Goal: Transaction & Acquisition: Purchase product/service

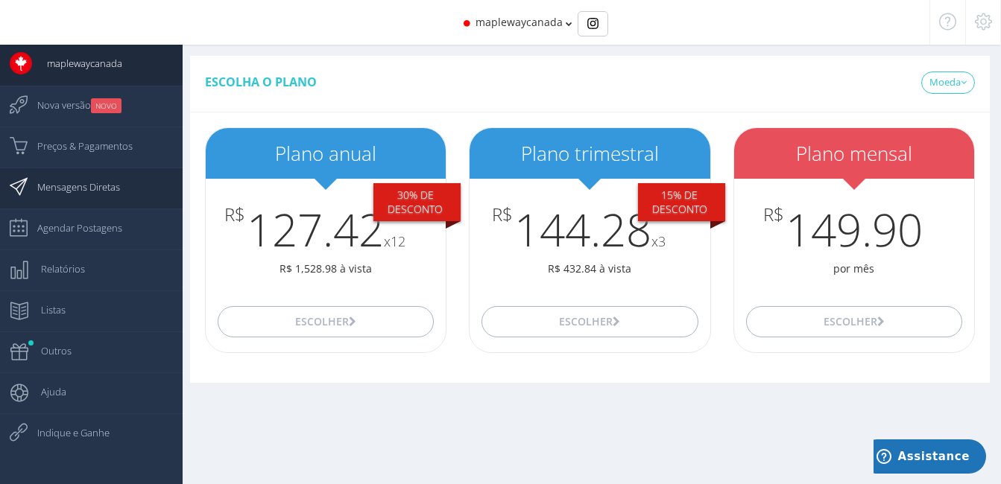
click at [71, 181] on span "Mensagens Diretas" at bounding box center [71, 186] width 98 height 37
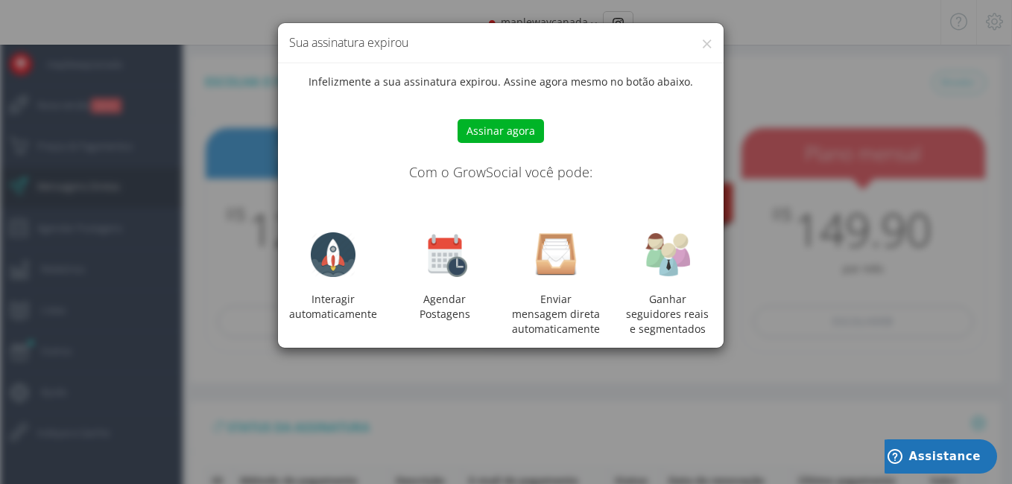
click at [519, 127] on button "Assinar agora" at bounding box center [501, 131] width 86 height 24
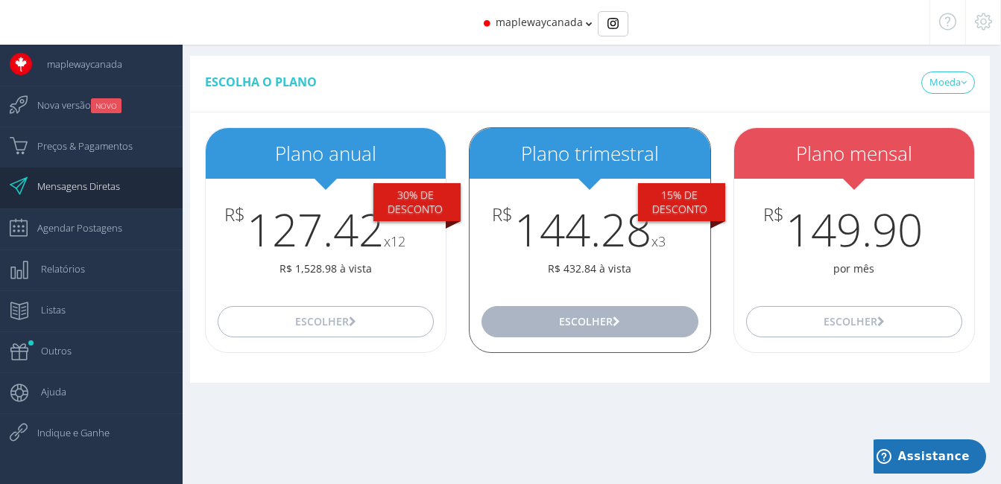
click at [591, 331] on button "Escolher" at bounding box center [589, 321] width 216 height 31
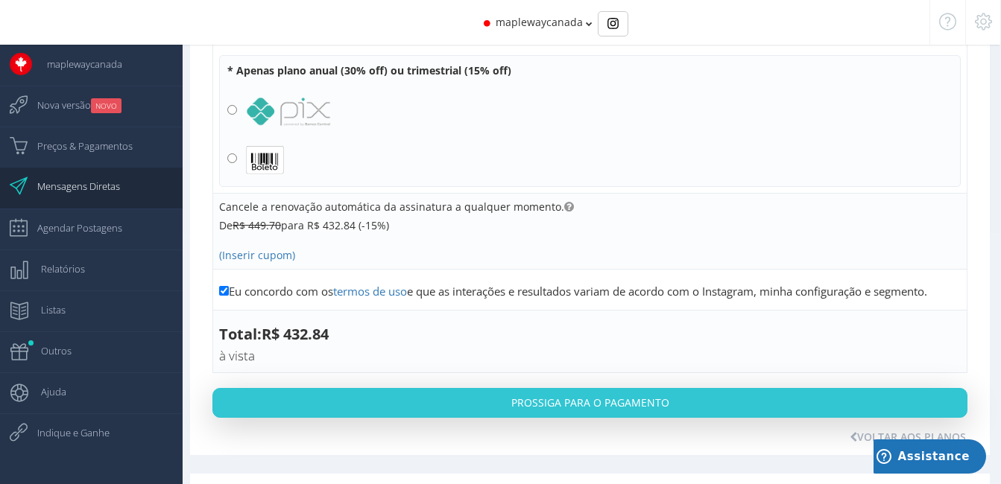
scroll to position [356, 0]
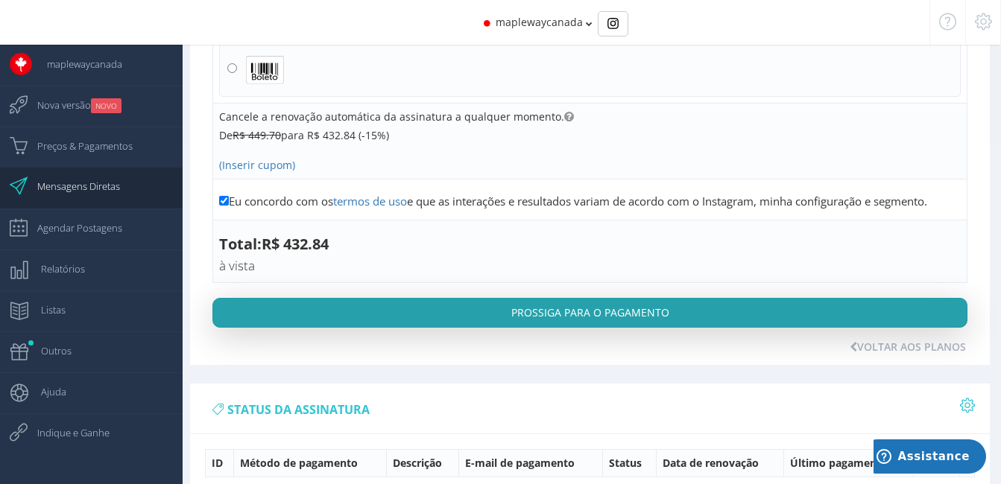
click at [678, 304] on button "Prossiga para o pagamento" at bounding box center [589, 313] width 755 height 30
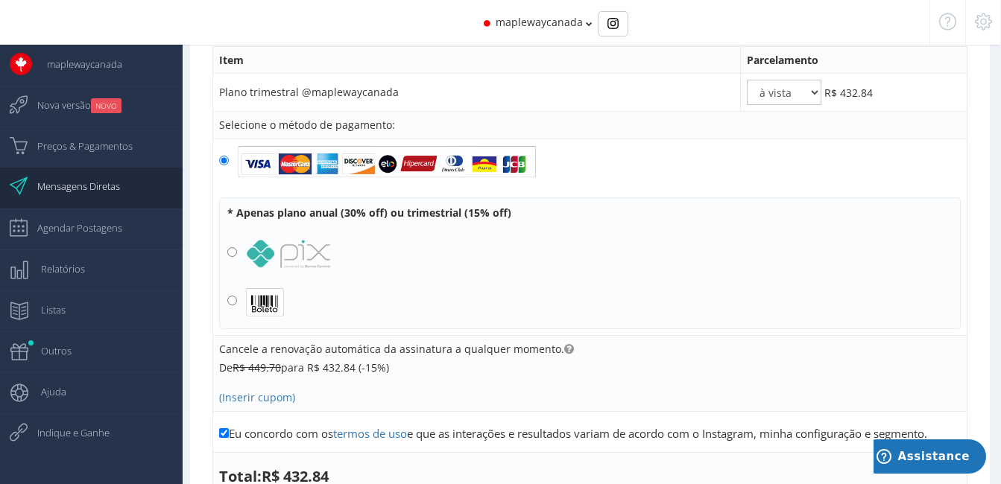
scroll to position [7, 0]
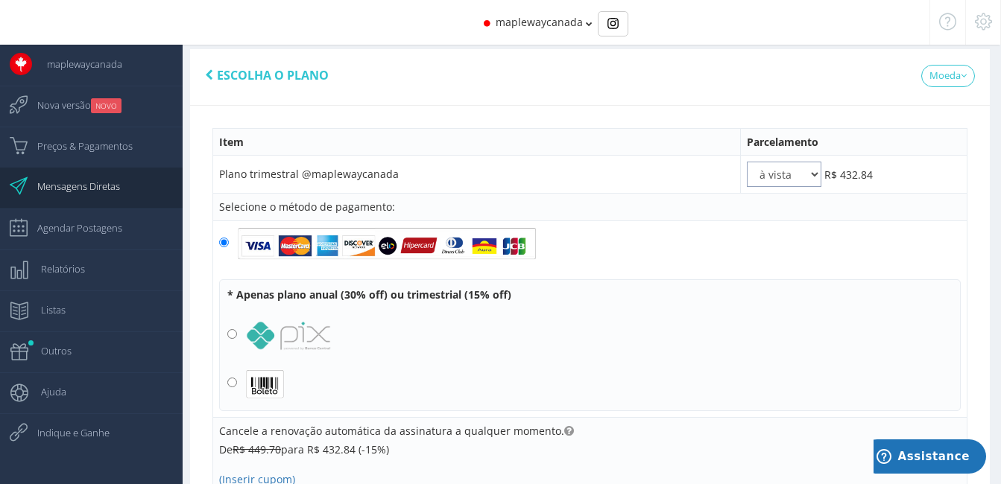
click at [797, 178] on select "à vista 2x 3x" at bounding box center [784, 174] width 75 height 25
click at [781, 188] on td "à vista 2x 3x R$ 432.84 R$ 432.84" at bounding box center [854, 175] width 227 height 38
click at [779, 180] on select "à vista 2x 3x" at bounding box center [784, 174] width 75 height 25
select select "3"
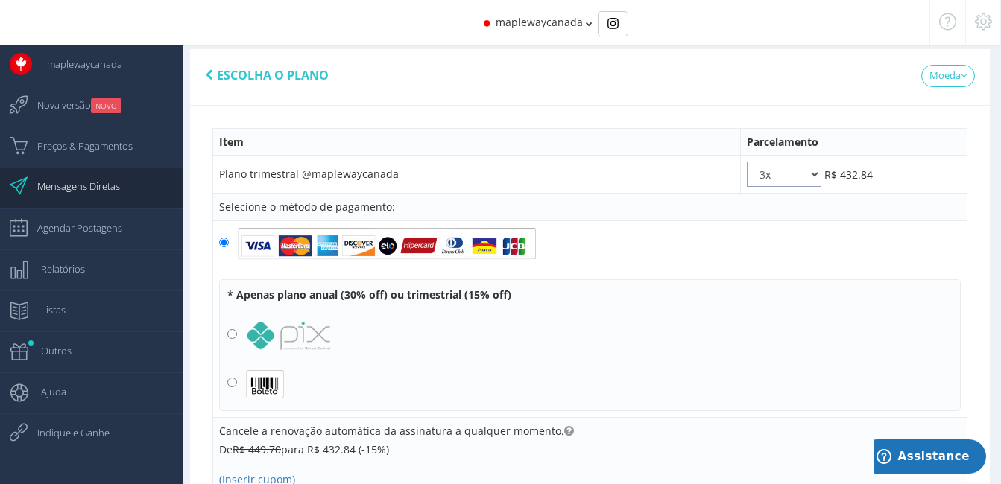
click at [747, 162] on select "à vista 2x 3x" at bounding box center [784, 174] width 75 height 25
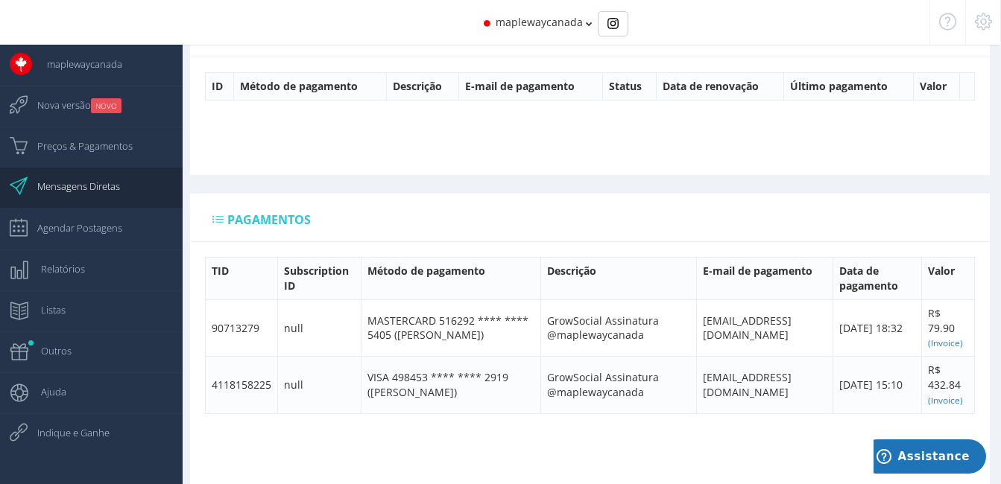
scroll to position [721, 0]
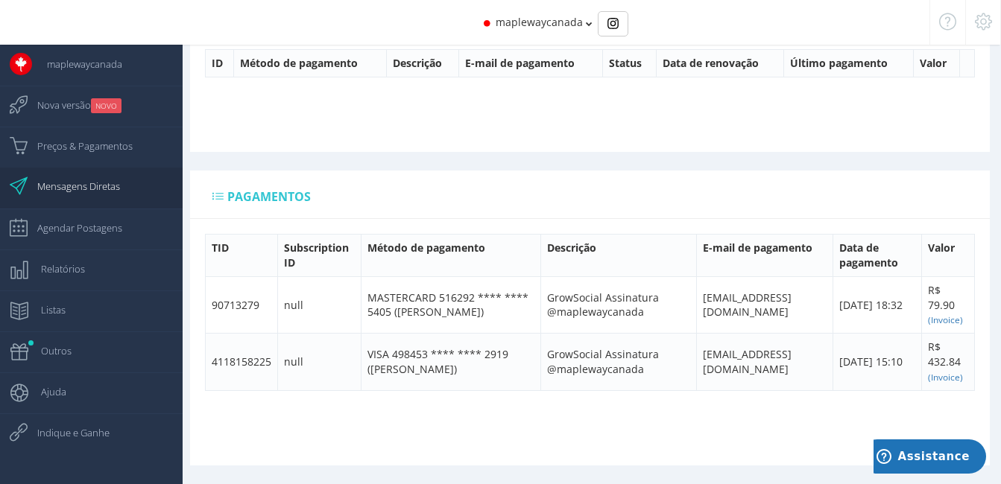
click at [73, 179] on span "Mensagens Diretas" at bounding box center [71, 186] width 98 height 37
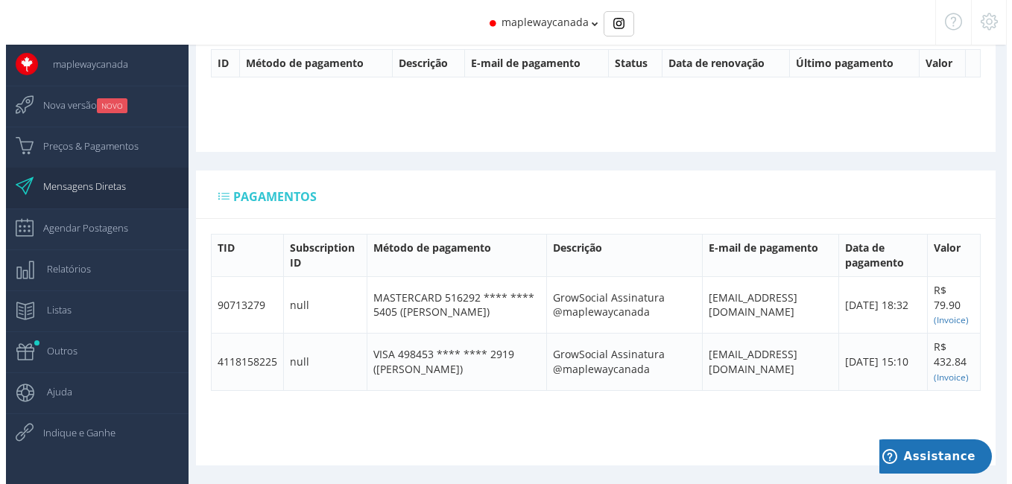
scroll to position [60, 0]
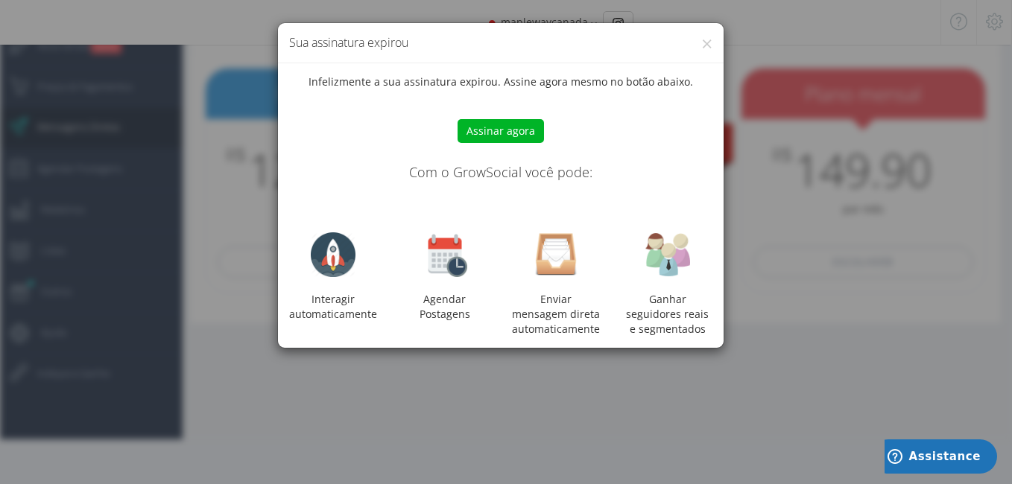
click at [511, 116] on div "Assinar agora" at bounding box center [501, 116] width 446 height 54
click at [508, 128] on button "Assinar agora" at bounding box center [501, 131] width 86 height 24
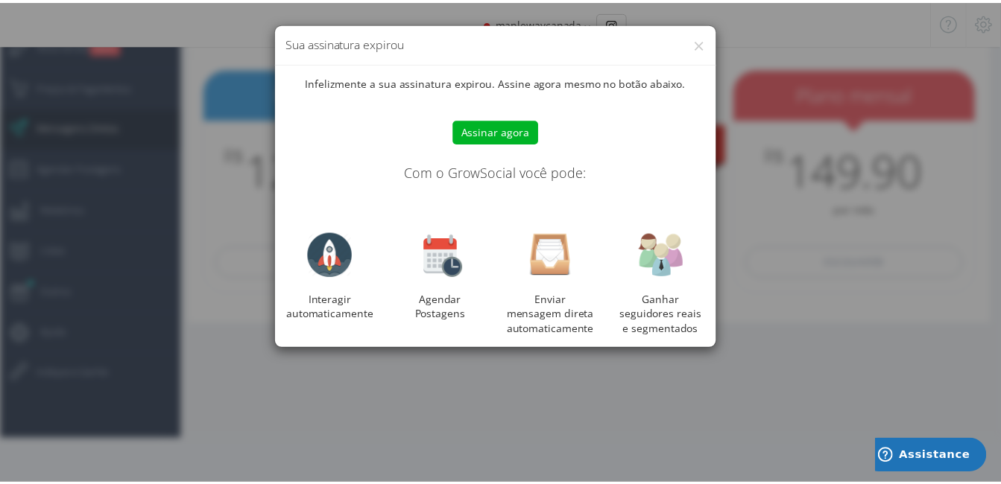
scroll to position [15, 0]
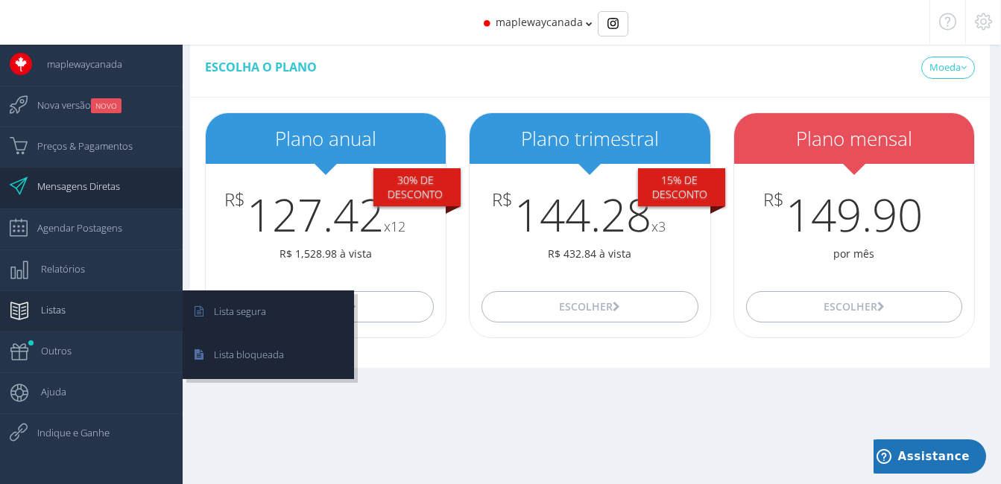
click at [43, 317] on span "Listas" at bounding box center [45, 309] width 39 height 37
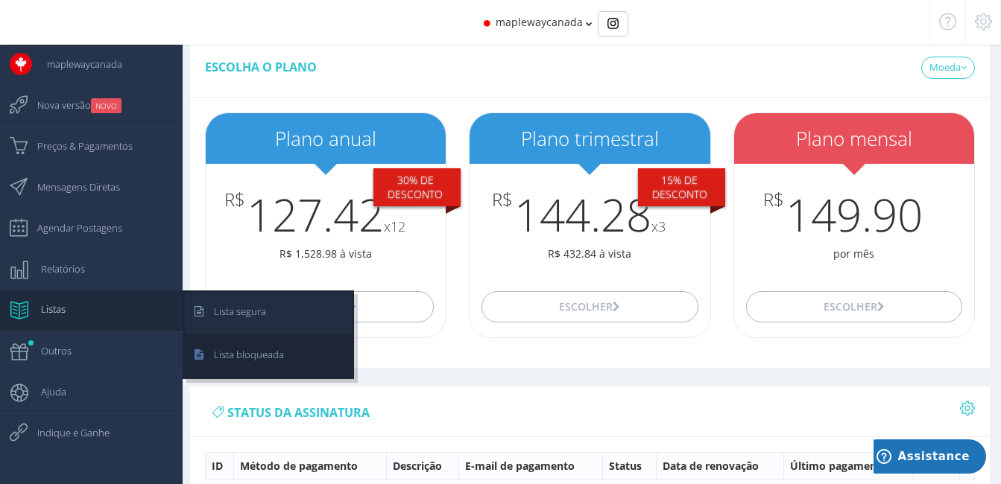
click at [229, 312] on span "Lista segura" at bounding box center [232, 311] width 67 height 37
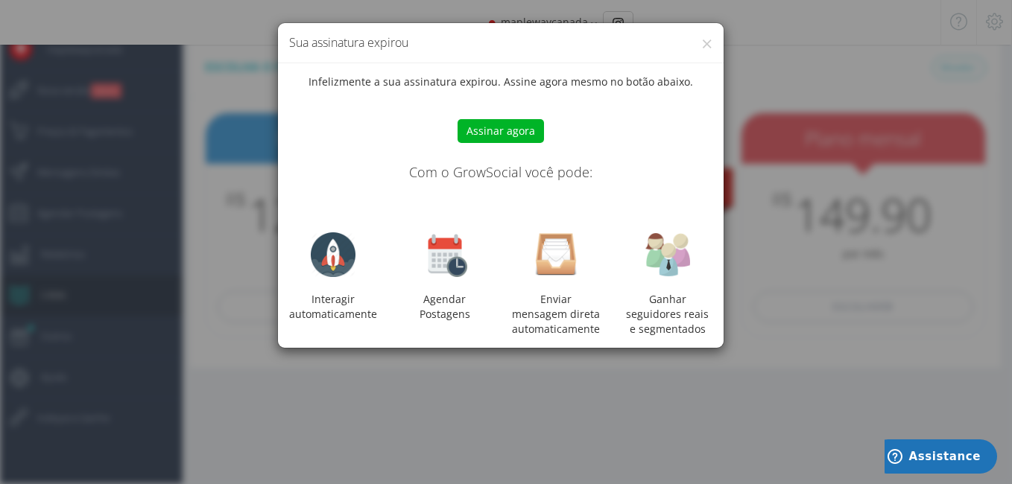
click at [811, 110] on div "× Sua assinatura expirou Infelizmente a sua assinatura expirou. Assine agora me…" at bounding box center [506, 242] width 1012 height 484
click at [710, 39] on button "×" at bounding box center [706, 44] width 11 height 20
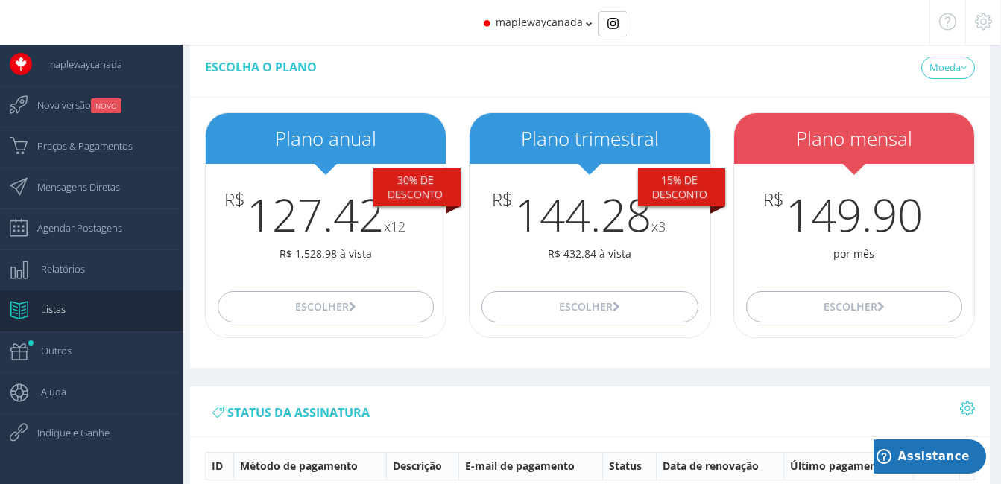
click at [985, 19] on icon at bounding box center [983, 21] width 17 height 10
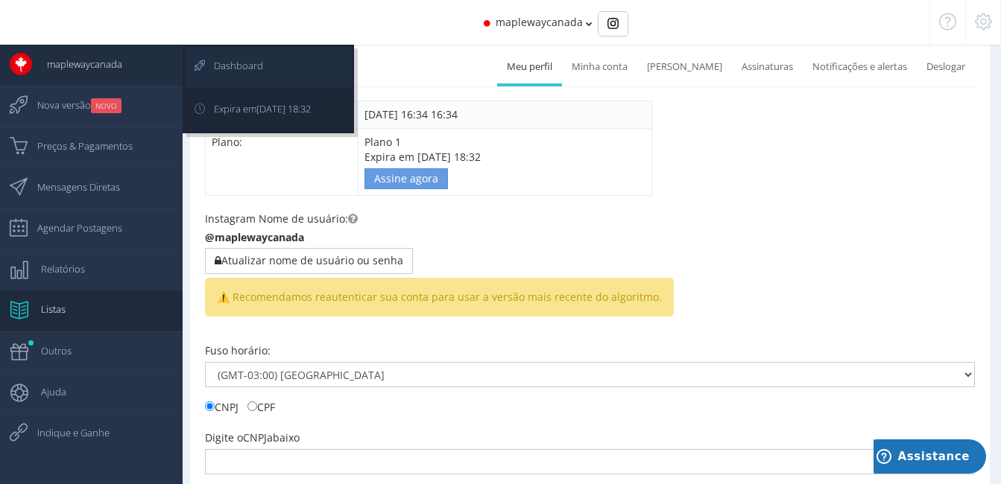
click at [259, 73] on span "Dashboard" at bounding box center [231, 65] width 64 height 37
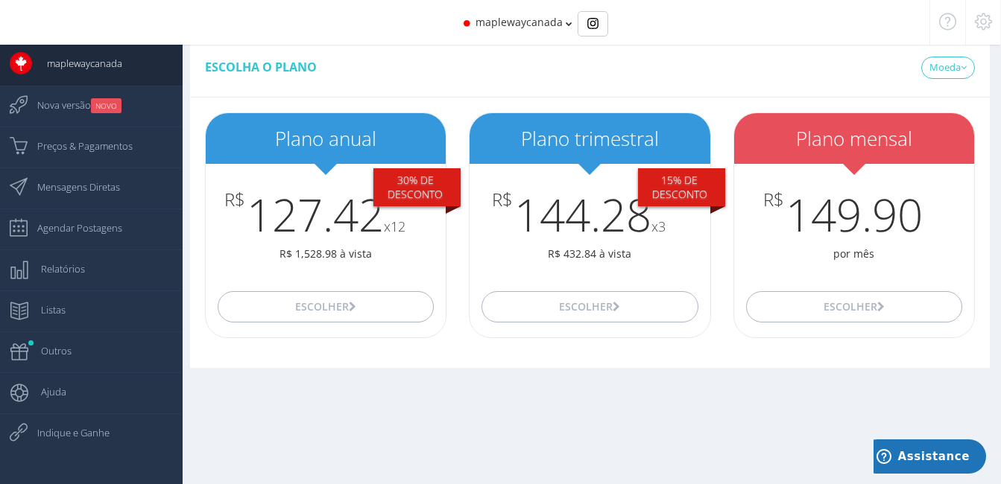
click at [566, 22] on icon at bounding box center [569, 24] width 7 height 10
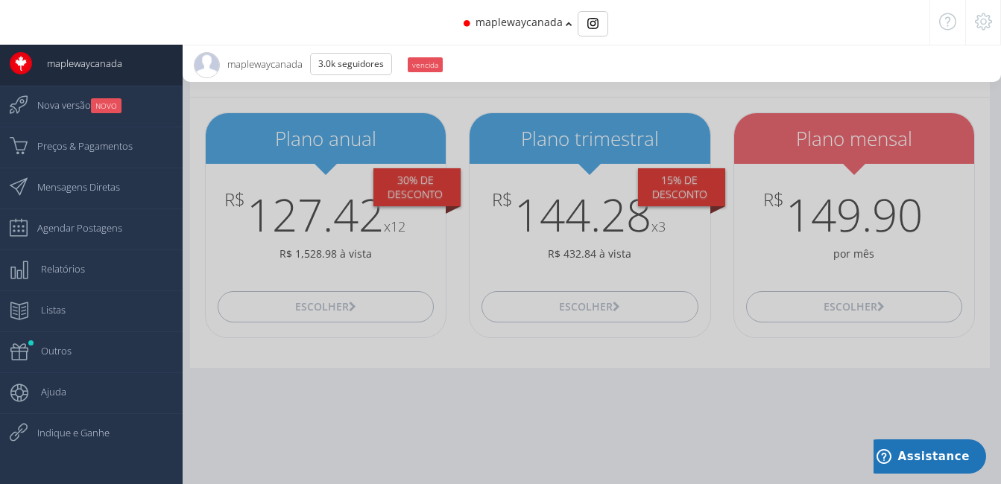
click at [534, 22] on span "maplewaycanada" at bounding box center [518, 22] width 87 height 14
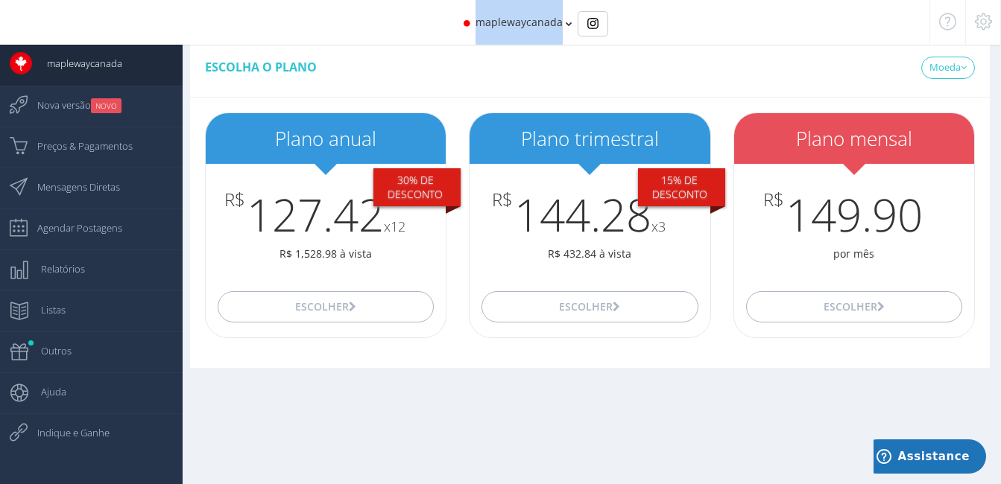
click at [534, 22] on span "maplewaycanada" at bounding box center [518, 22] width 87 height 14
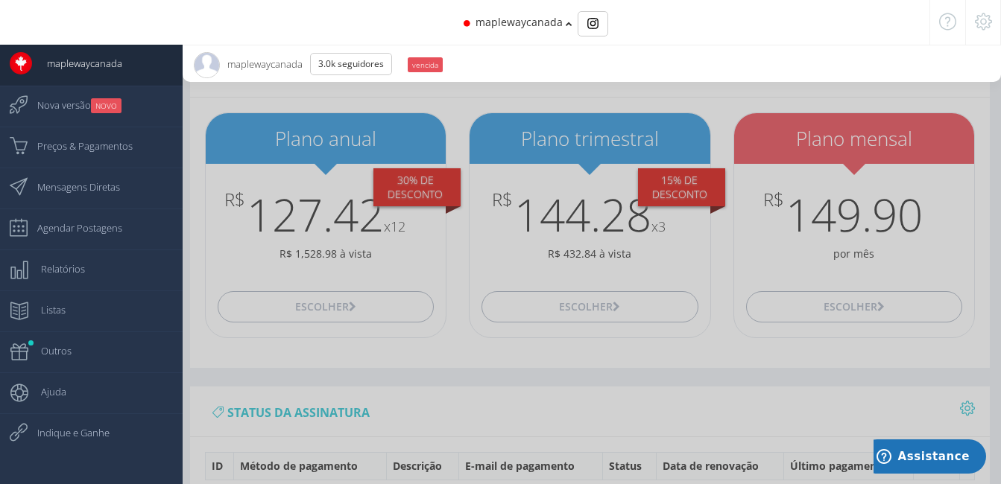
drag, startPoint x: 534, startPoint y: 22, endPoint x: 425, endPoint y: 61, distance: 115.5
click at [425, 61] on small "vencida" at bounding box center [425, 64] width 35 height 15
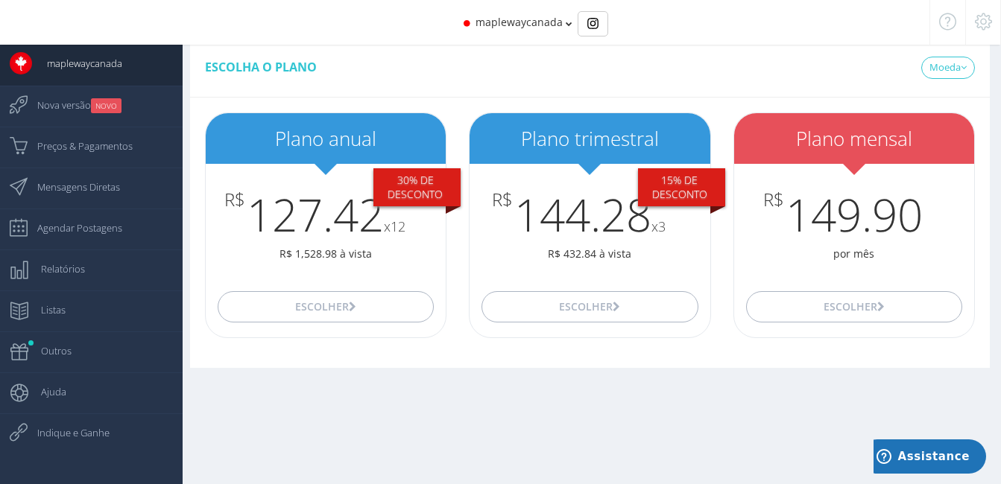
click at [980, 27] on icon at bounding box center [983, 21] width 17 height 10
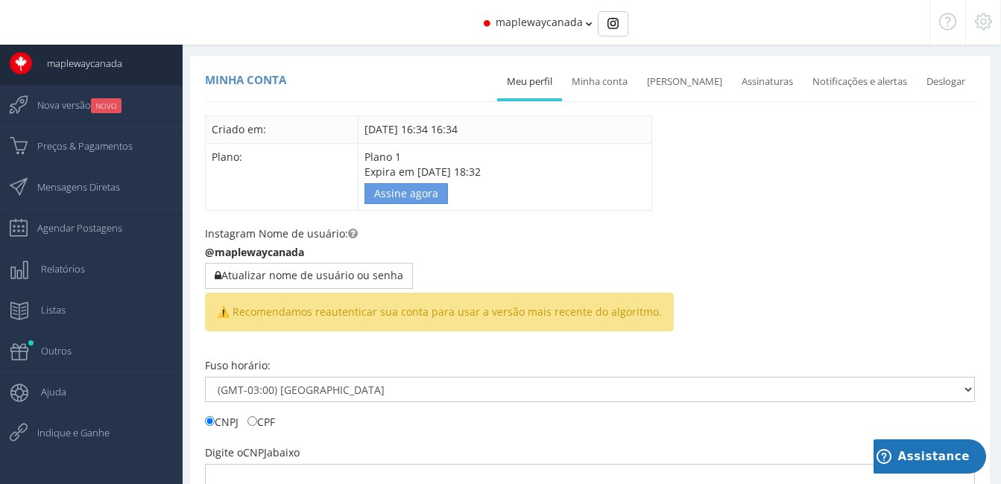
click at [981, 27] on icon at bounding box center [983, 21] width 17 height 10
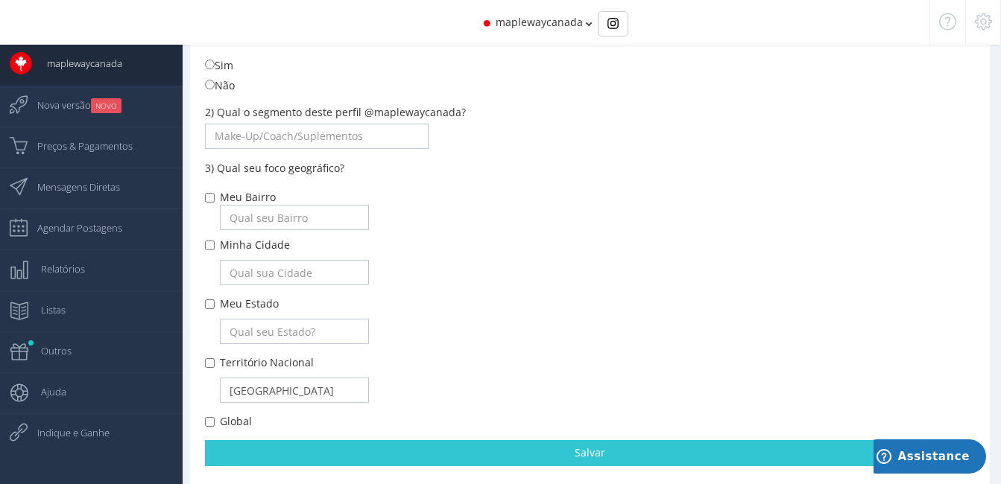
scroll to position [532, 0]
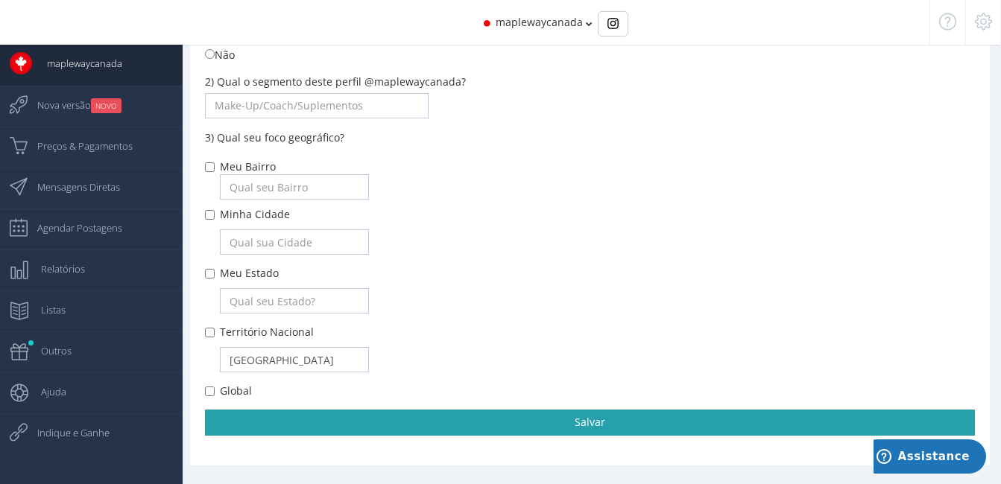
click at [721, 427] on link "Salvar" at bounding box center [590, 422] width 770 height 25
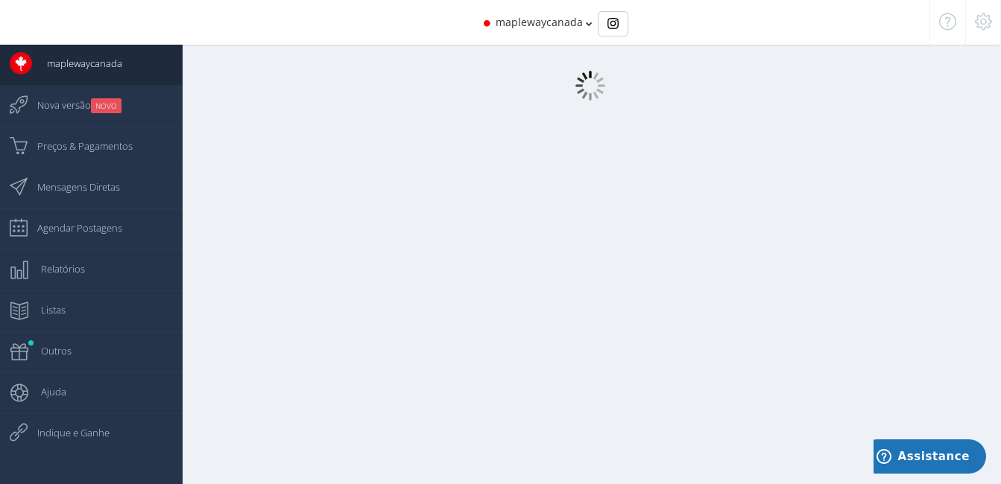
scroll to position [0, 0]
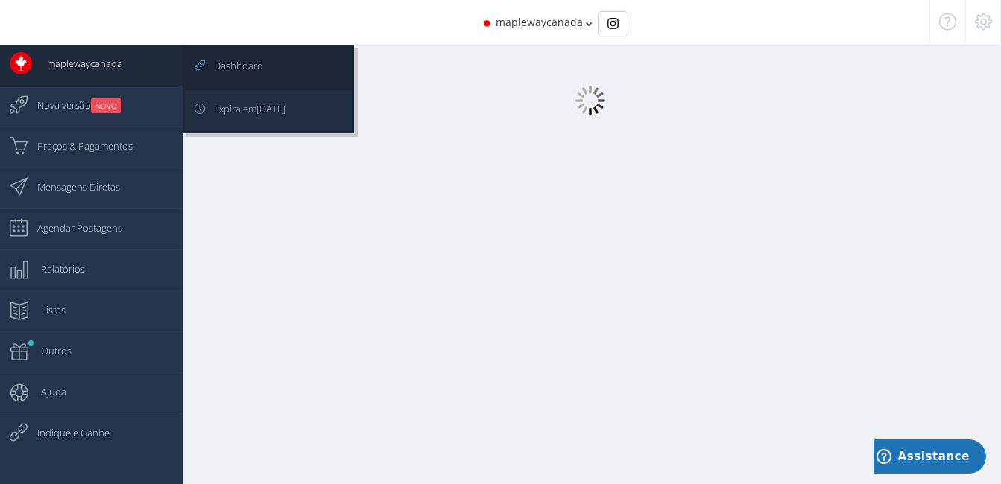
click at [245, 113] on span "Expira em 06/05/2019" at bounding box center [242, 108] width 86 height 37
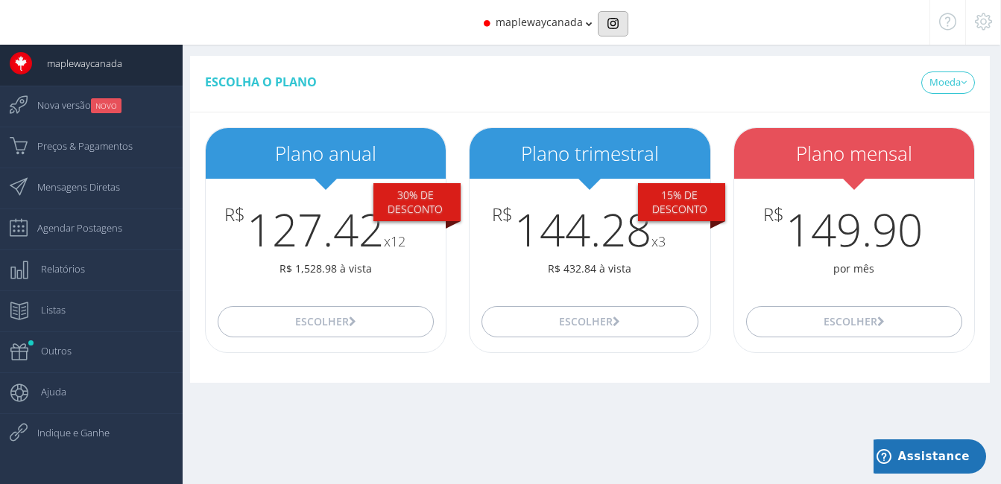
click at [613, 23] on img "Basic example" at bounding box center [612, 23] width 11 height 11
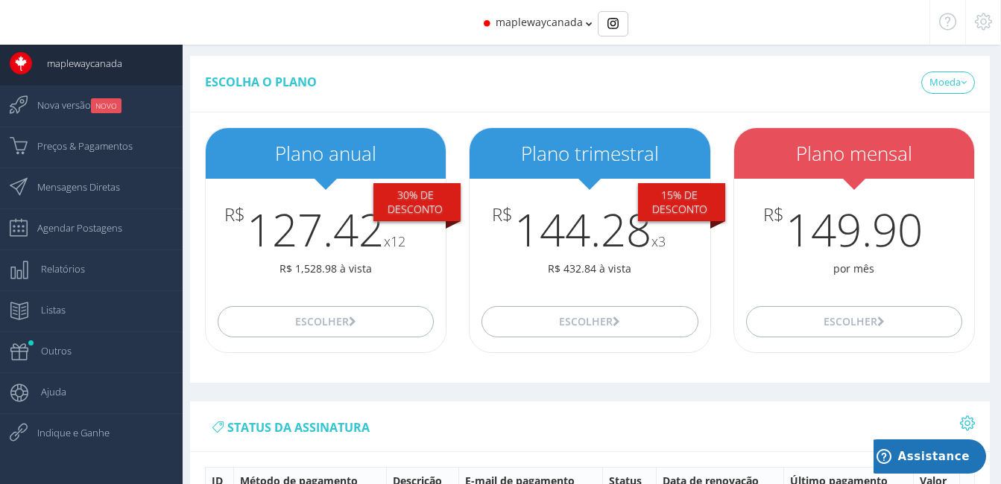
click at [951, 22] on icon at bounding box center [947, 21] width 17 height 10
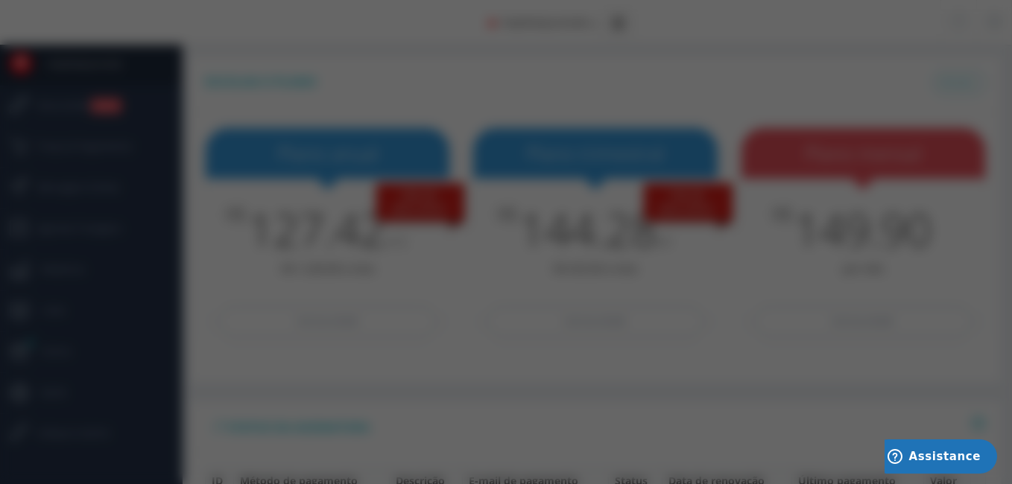
click at [865, 74] on div "Ajuda Tutoriais & FAQ Pedidos de Suporte Termos de uso Geral Adicionar um novo …" at bounding box center [506, 242] width 1012 height 484
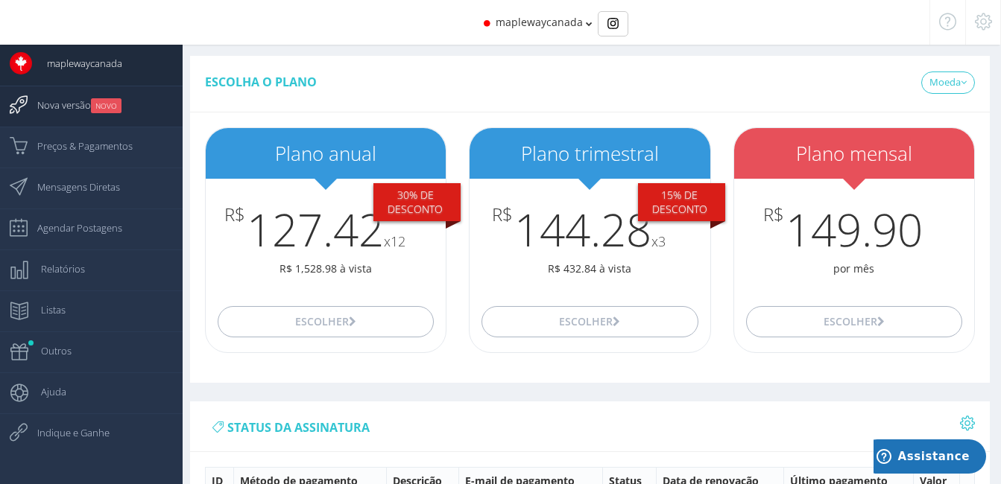
click at [48, 118] on span "Nova versão NOVO" at bounding box center [71, 104] width 99 height 37
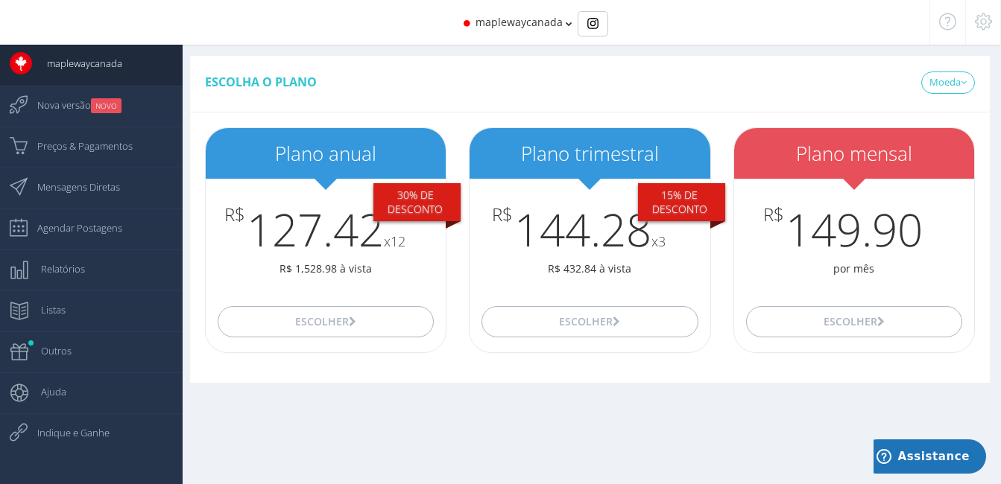
click at [978, 25] on icon at bounding box center [983, 21] width 17 height 10
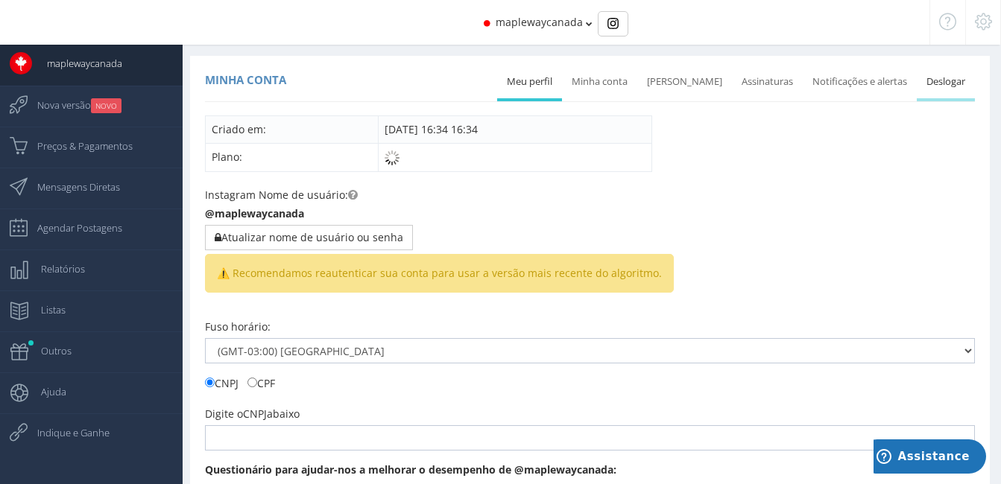
click at [944, 75] on link "Deslogar" at bounding box center [946, 82] width 58 height 33
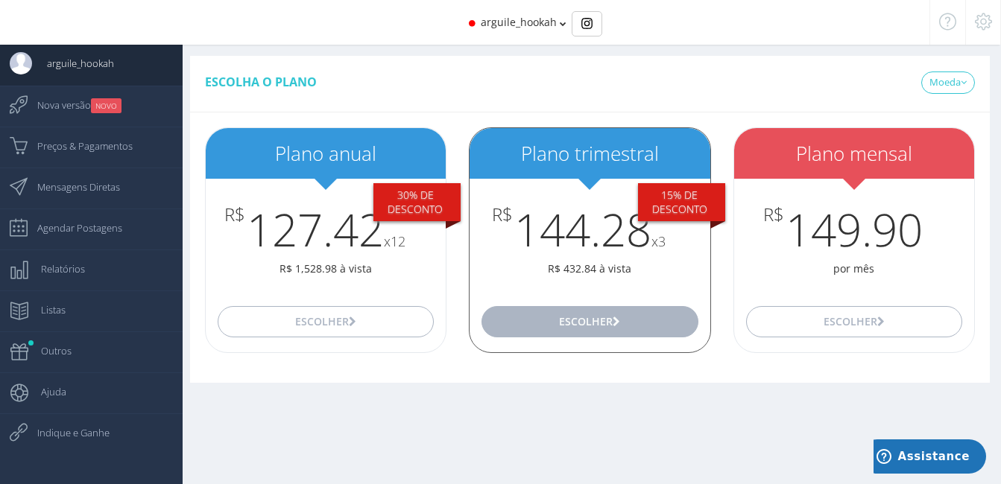
click at [562, 323] on button "Escolher" at bounding box center [589, 321] width 216 height 31
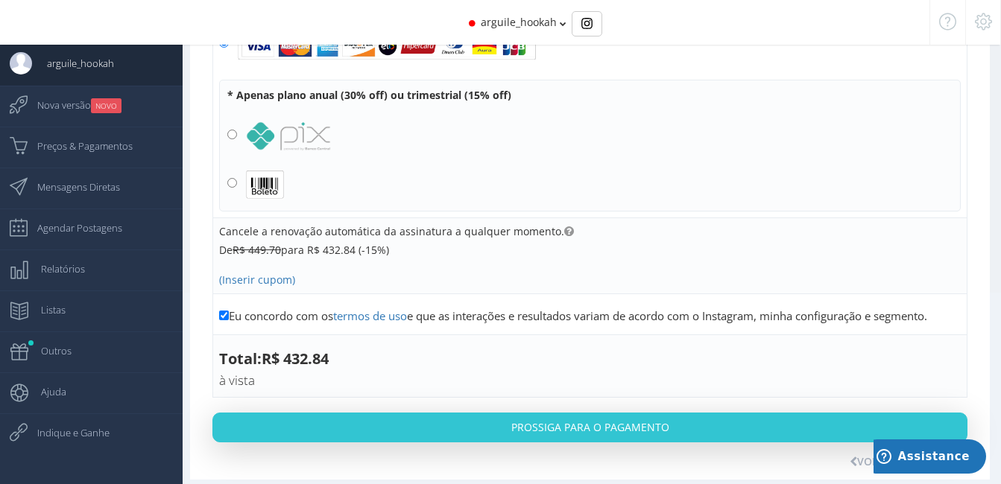
scroll to position [205, 0]
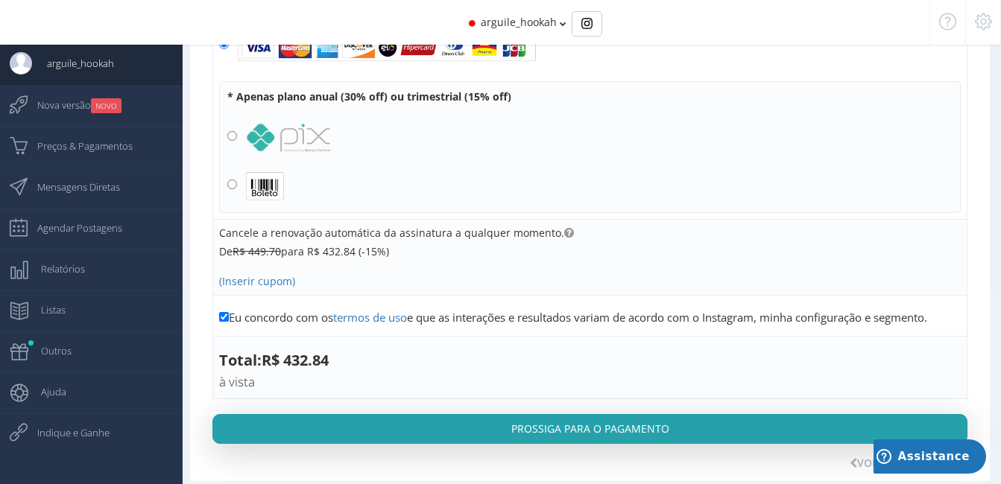
click at [567, 419] on button "Prossiga para o pagamento" at bounding box center [589, 429] width 755 height 30
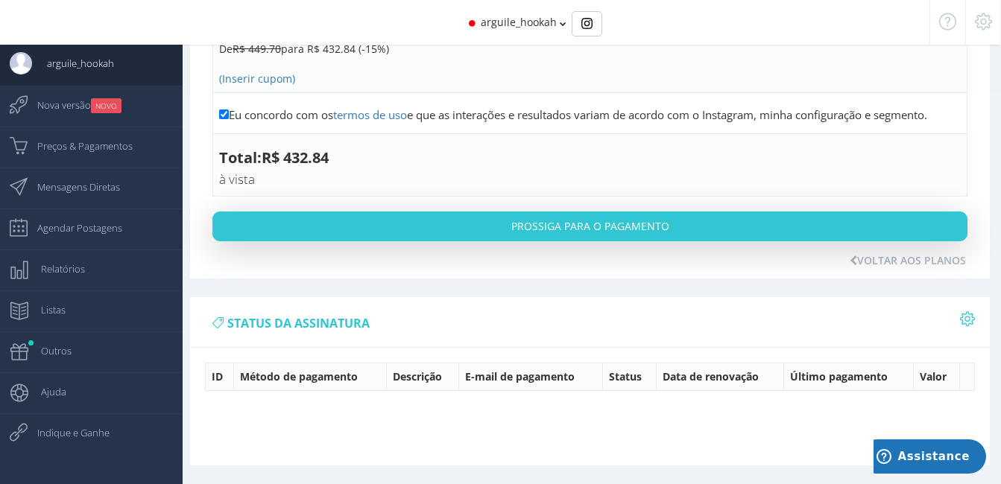
scroll to position [0, 0]
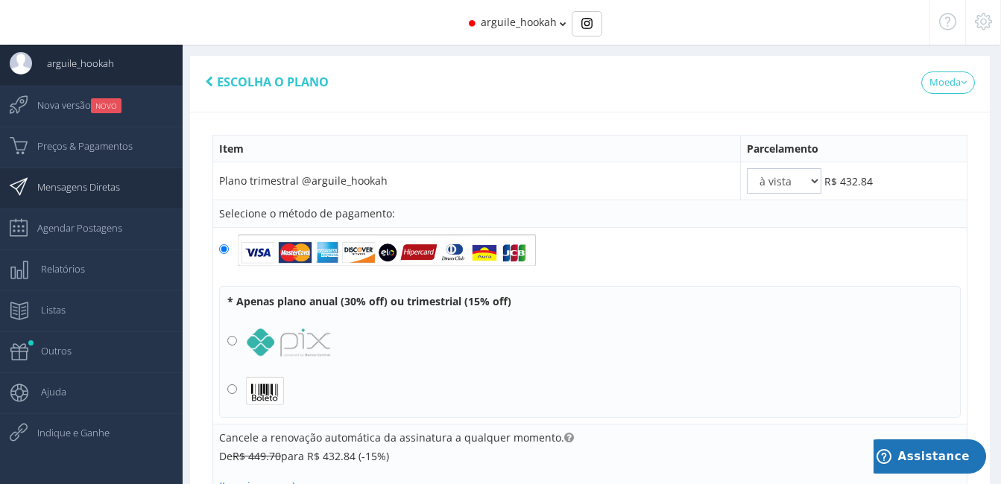
click at [132, 193] on link "Mensagens Diretas" at bounding box center [91, 188] width 183 height 41
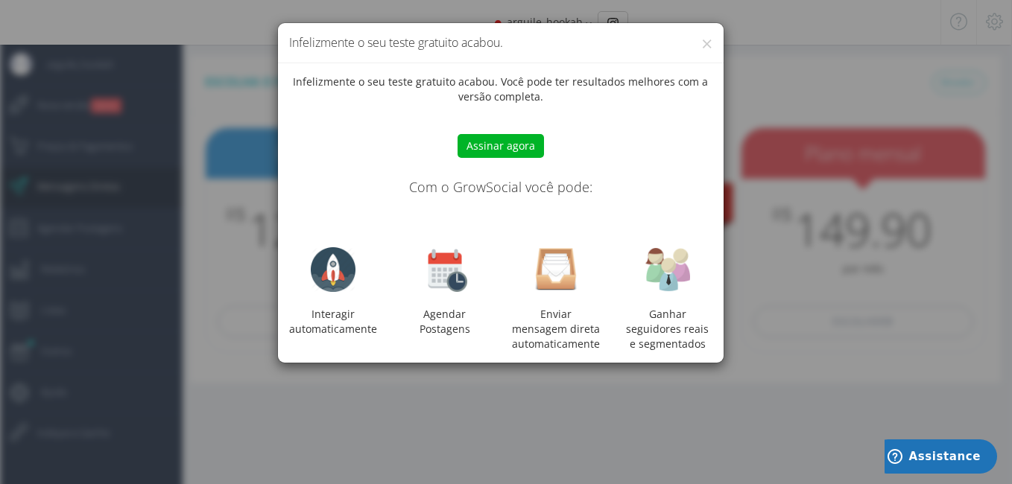
click at [761, 109] on div "× Infelizmente o seu teste gratuito acabou. Infelizmente o seu teste gratuito a…" at bounding box center [506, 242] width 1012 height 484
click at [709, 45] on button "×" at bounding box center [706, 44] width 11 height 20
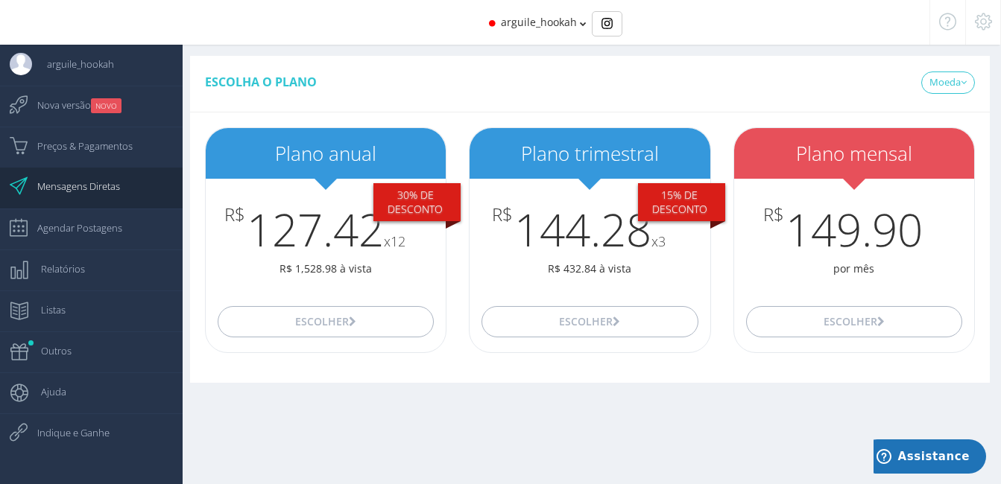
click at [976, 16] on icon at bounding box center [983, 21] width 17 height 10
click at [992, 26] on div at bounding box center [983, 22] width 36 height 45
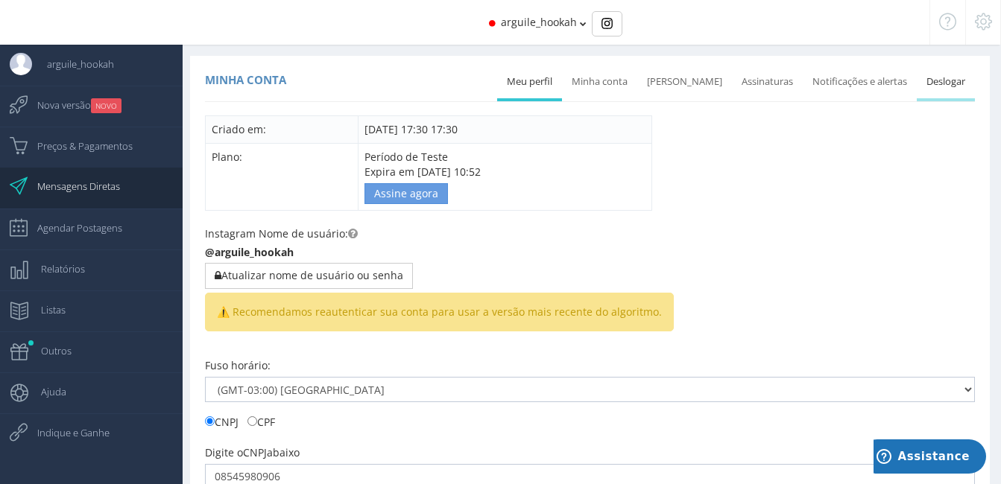
click at [931, 89] on link "Deslogar" at bounding box center [946, 82] width 58 height 33
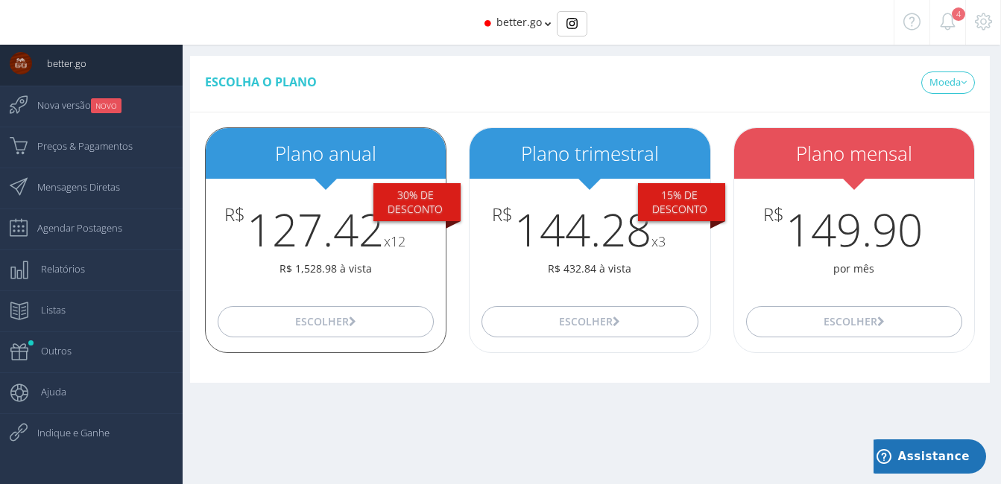
click at [272, 303] on div "Escolher" at bounding box center [326, 321] width 240 height 61
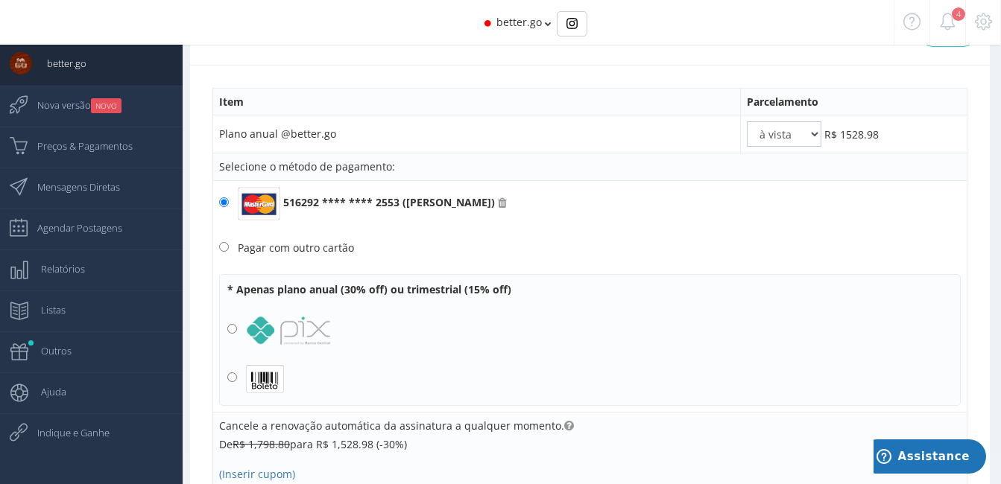
scroll to position [40, 0]
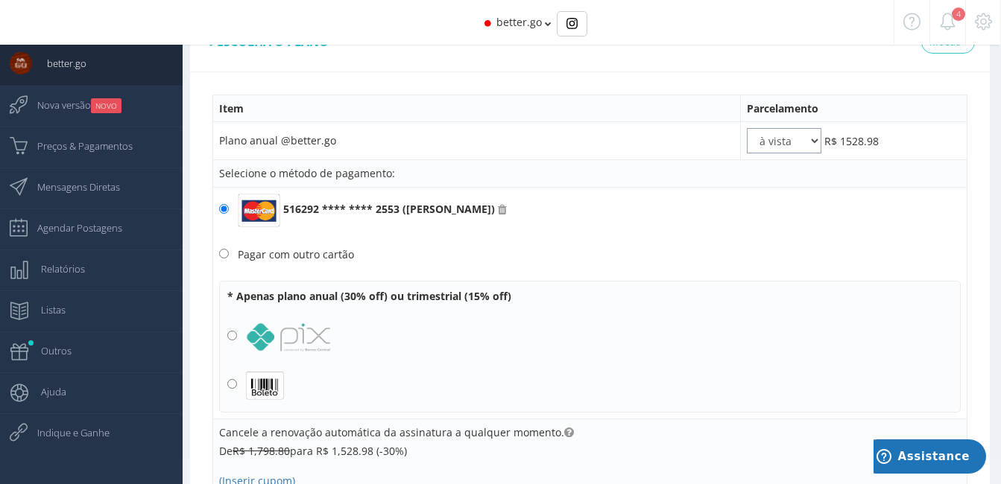
click at [794, 142] on select "à vista 2x 3x 4x 5x 6x 7x 8x 9x 10x 11x 12x" at bounding box center [784, 140] width 75 height 25
select select "4"
click at [747, 128] on select "à vista 2x 3x 4x 5x 6x 7x 8x 9x 10x 11x 12x" at bounding box center [784, 140] width 75 height 25
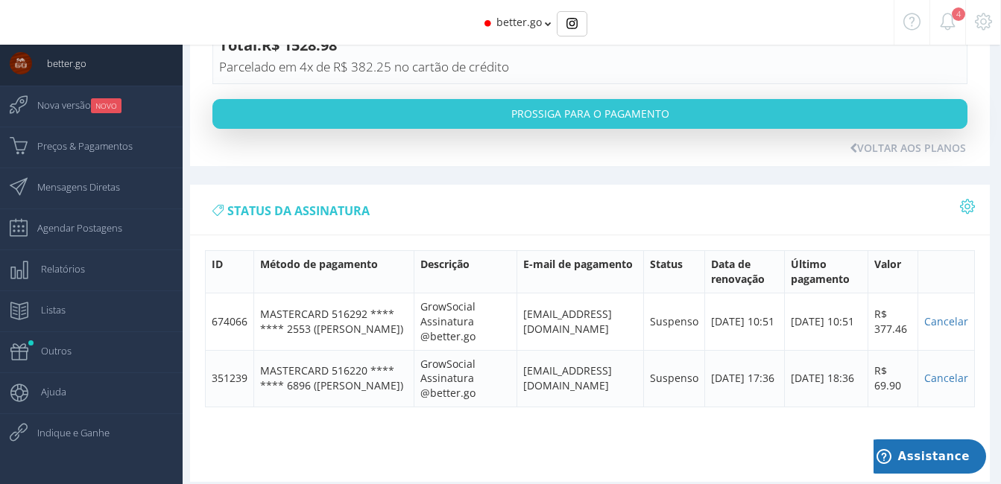
scroll to position [537, 0]
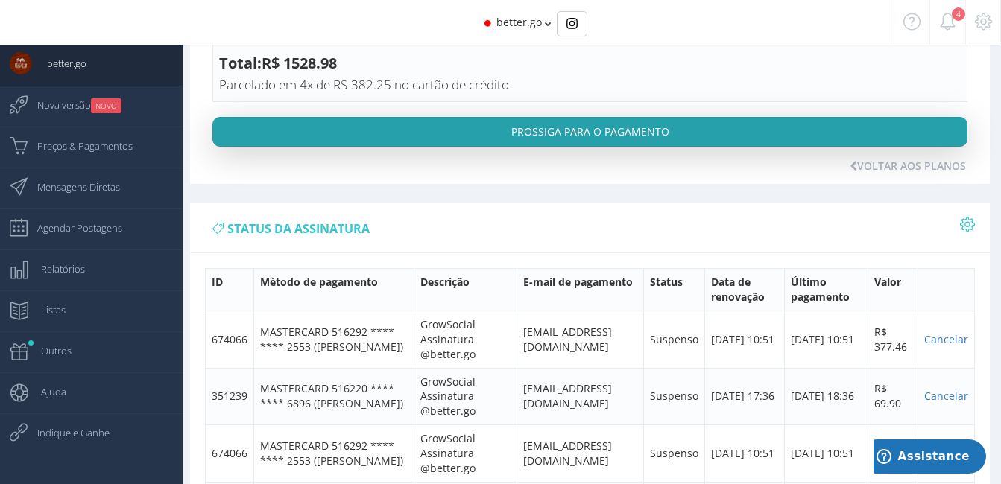
click at [620, 125] on button "Prossiga para o pagamento" at bounding box center [589, 132] width 755 height 30
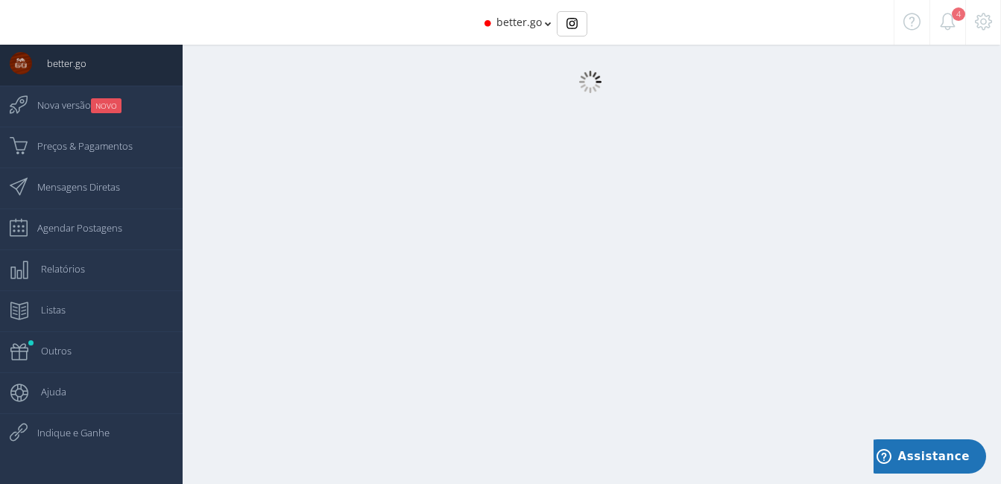
scroll to position [221, 0]
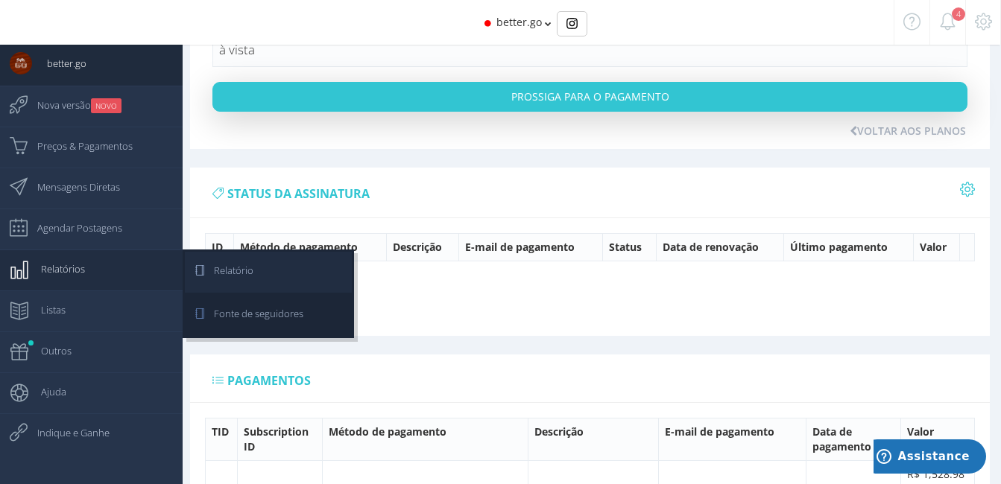
click at [246, 265] on span "Relatório" at bounding box center [226, 270] width 54 height 37
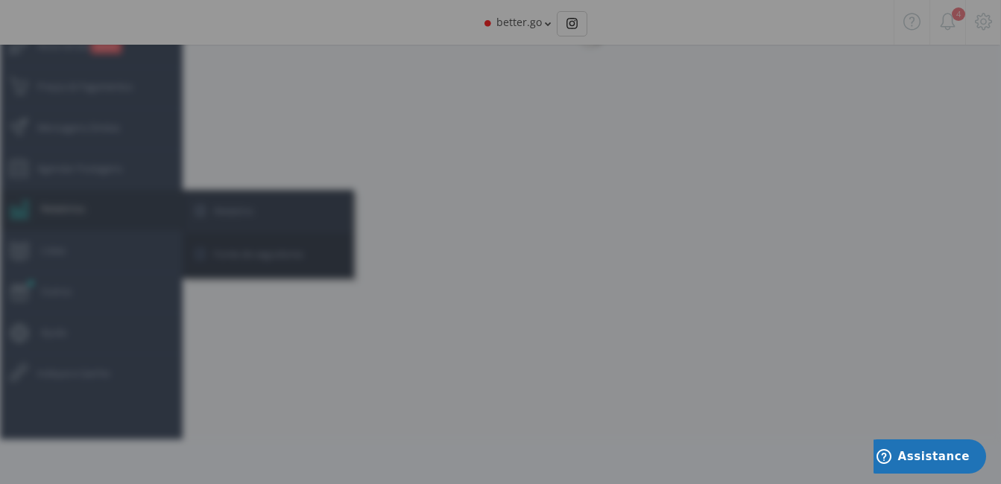
scroll to position [60, 0]
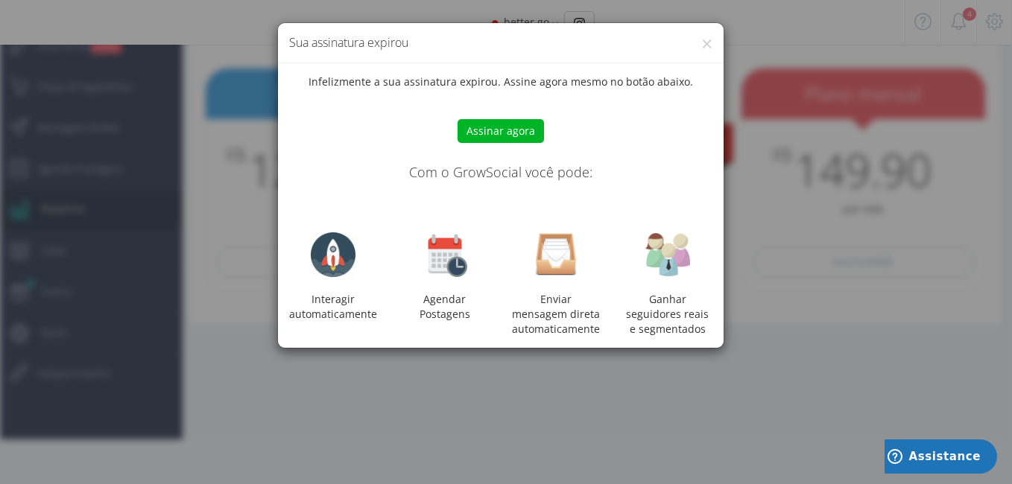
click at [754, 257] on div "× Sua assinatura expirou Infelizmente a sua assinatura expirou. Assine agora me…" at bounding box center [506, 242] width 1012 height 484
click at [727, 51] on div "× Sua assinatura expirou Infelizmente a sua assinatura expirou. Assine agora me…" at bounding box center [506, 242] width 1012 height 484
click at [712, 43] on div "× Sua assinatura expirou" at bounding box center [501, 43] width 446 height 40
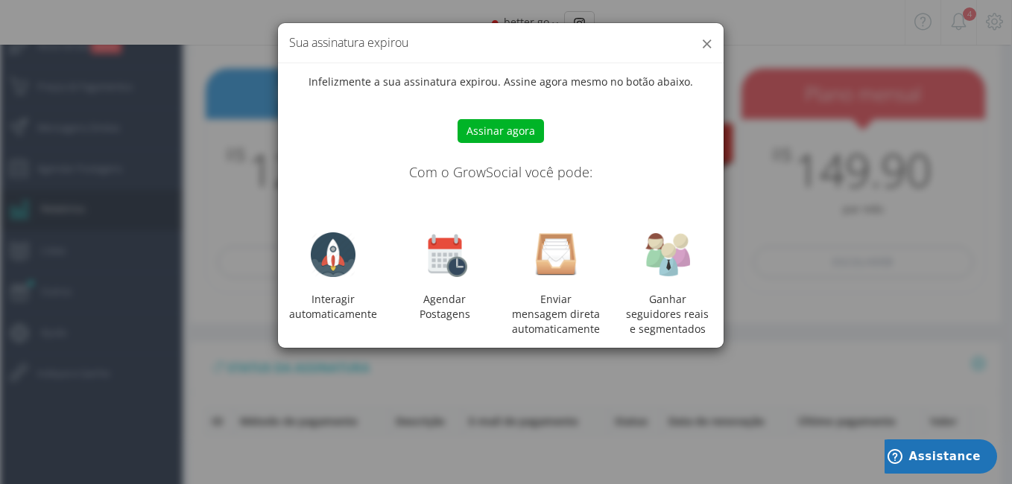
click at [706, 41] on button "×" at bounding box center [706, 44] width 11 height 20
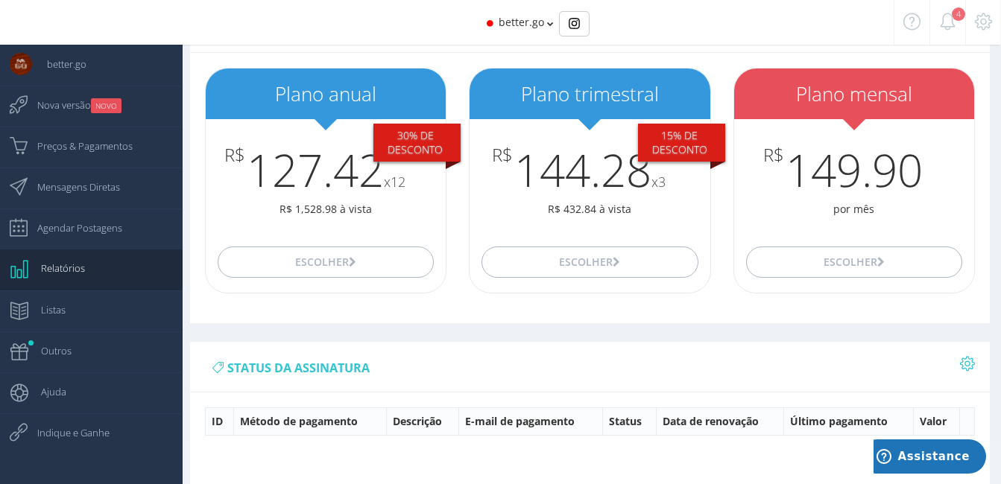
click at [979, 25] on icon at bounding box center [983, 21] width 17 height 10
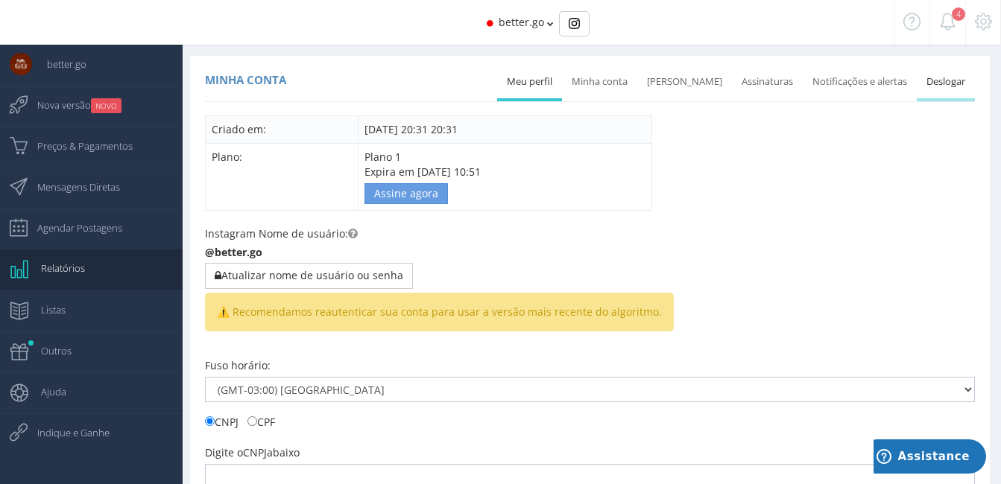
click at [960, 85] on link "Deslogar" at bounding box center [946, 82] width 58 height 33
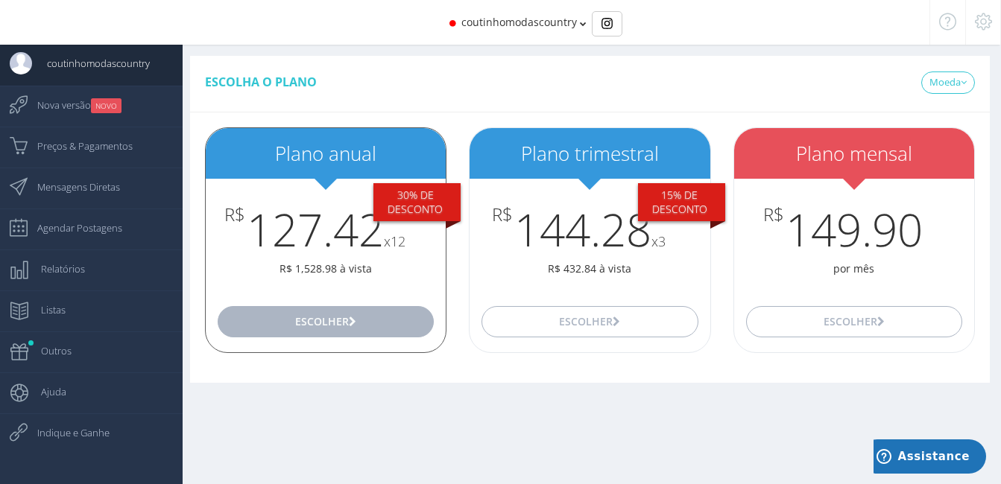
click at [323, 329] on button "Escolher" at bounding box center [326, 321] width 216 height 31
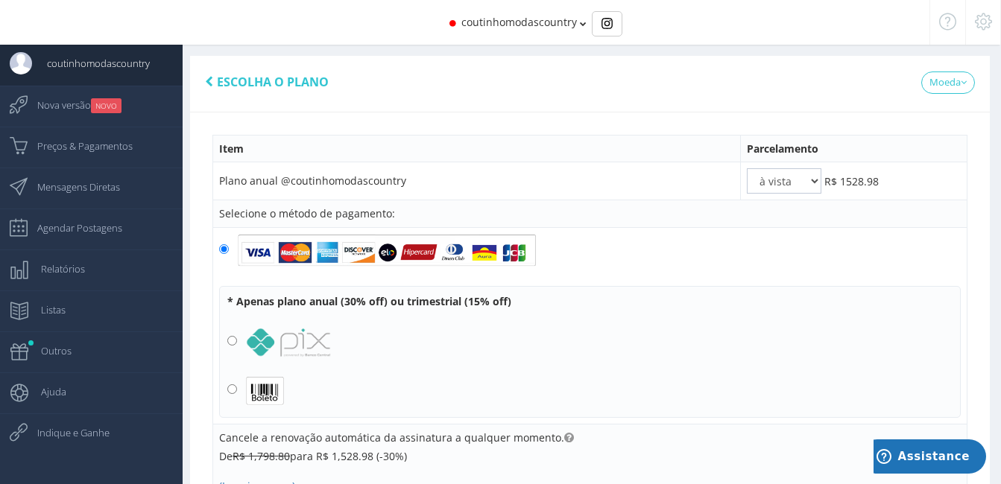
click at [399, 249] on img at bounding box center [387, 251] width 298 height 34
click at [229, 249] on input "radio" at bounding box center [224, 249] width 10 height 10
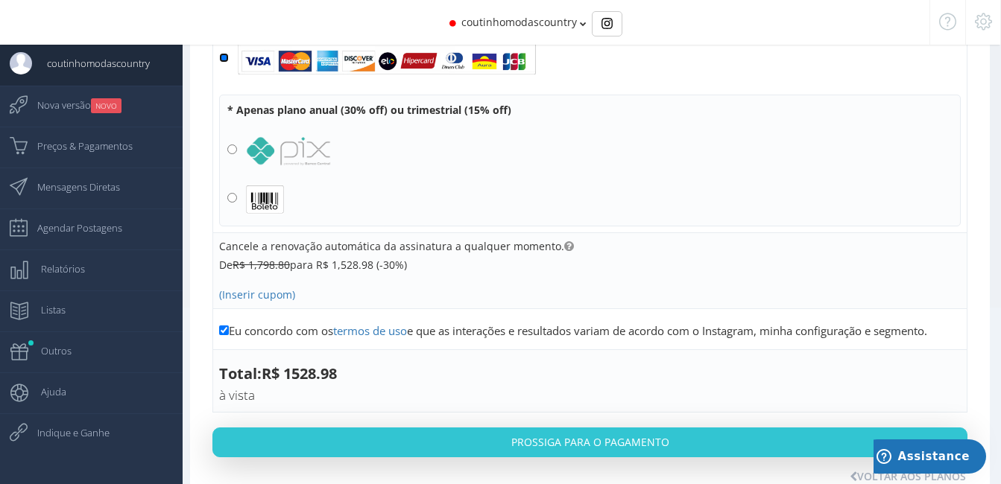
scroll to position [196, 0]
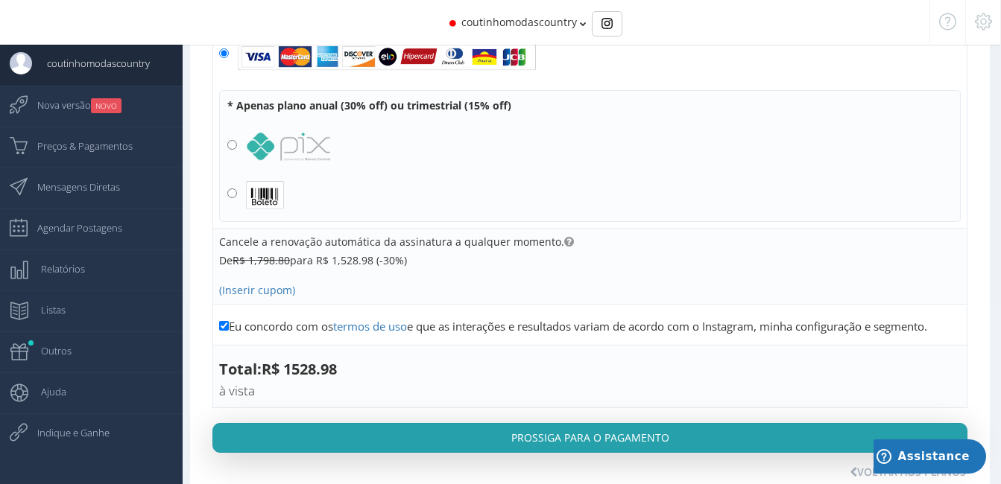
click at [532, 435] on button "Prossiga para o pagamento" at bounding box center [589, 438] width 755 height 30
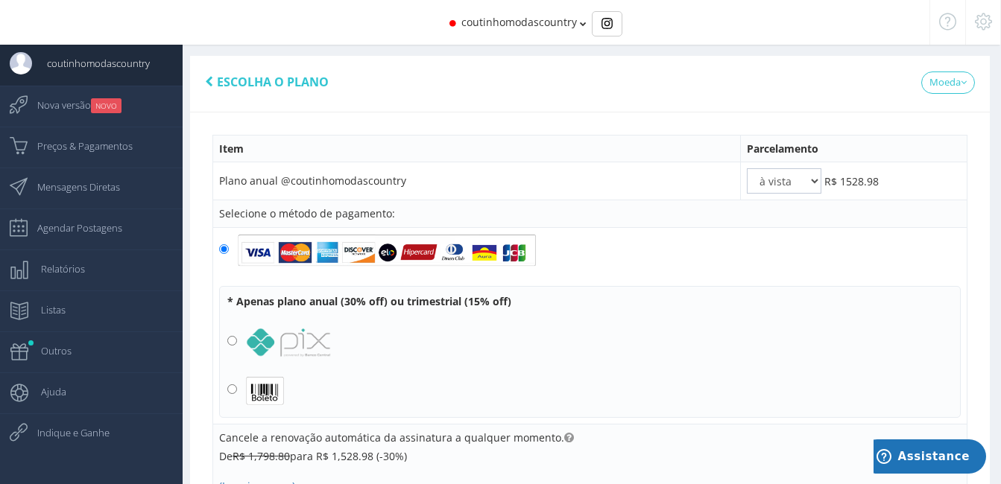
click at [982, 19] on icon at bounding box center [983, 21] width 17 height 10
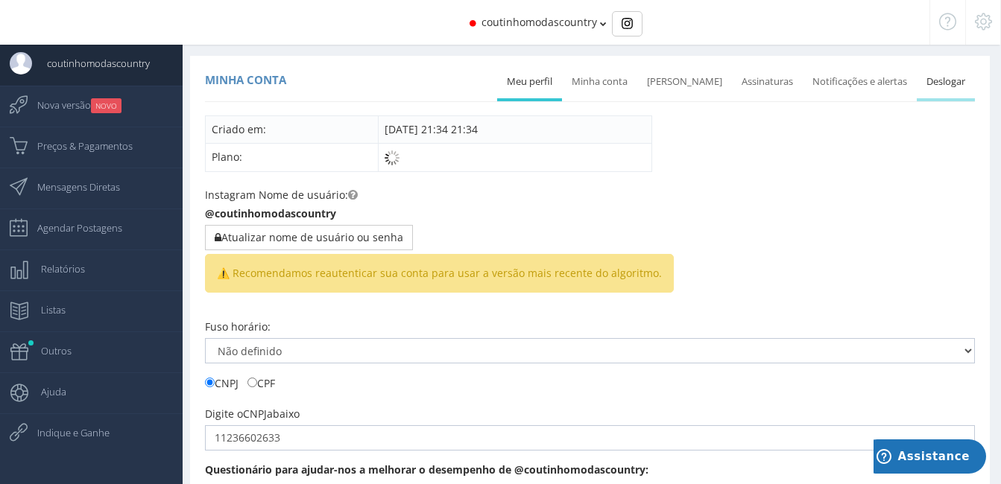
click at [929, 80] on link "Deslogar" at bounding box center [946, 82] width 58 height 33
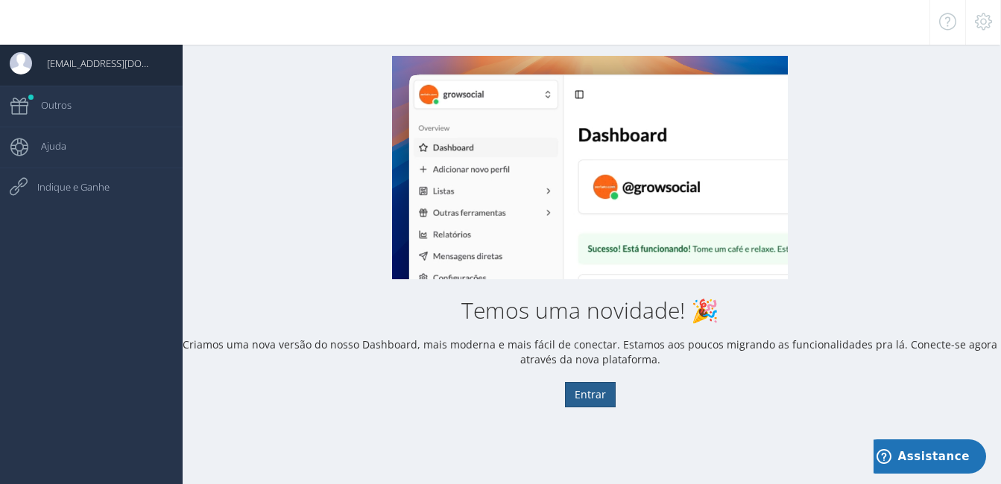
click at [590, 405] on button "Entrar" at bounding box center [590, 394] width 51 height 25
